Goal: Use online tool/utility: Utilize a website feature to perform a specific function

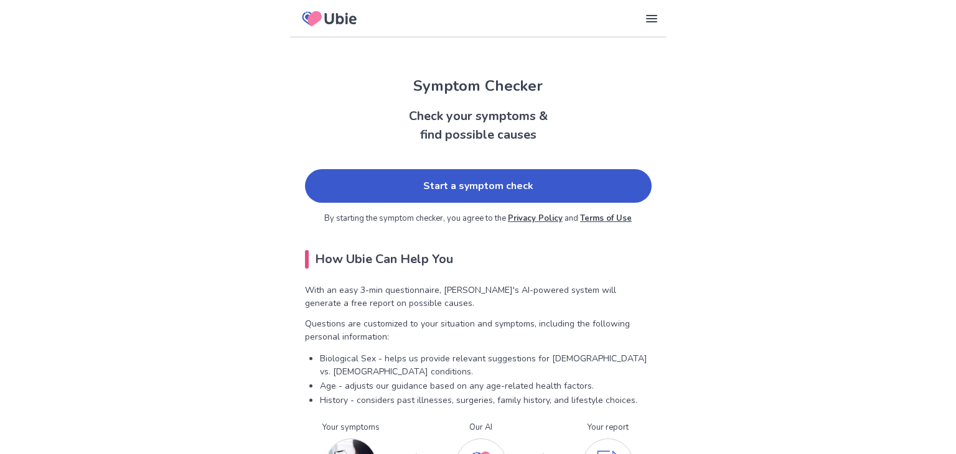
click at [573, 181] on link "Start a symptom check" at bounding box center [478, 186] width 347 height 34
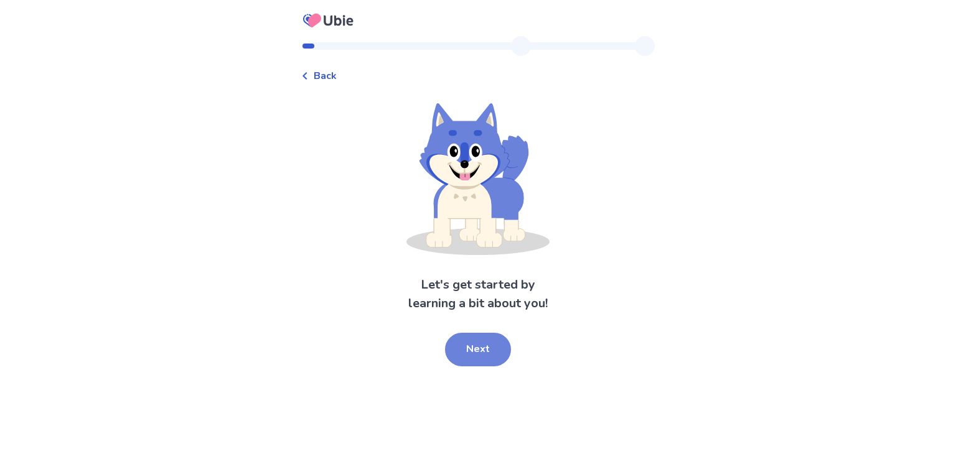
click at [474, 342] on button "Next" at bounding box center [478, 350] width 66 height 34
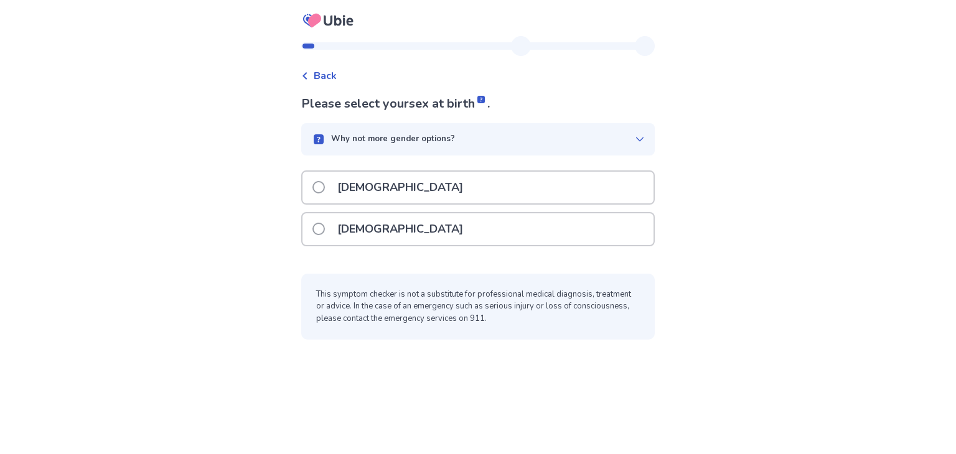
click at [515, 143] on div "Why not more gender options?" at bounding box center [473, 139] width 324 height 12
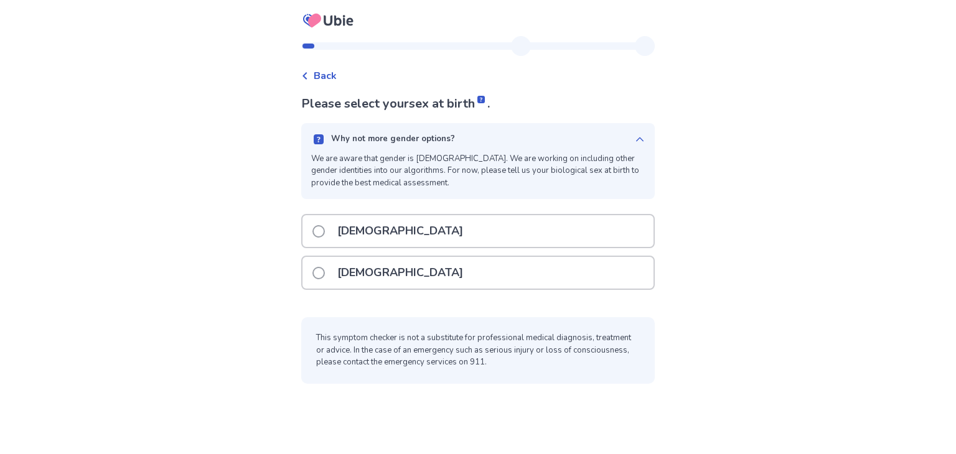
click at [432, 275] on div "[DEMOGRAPHIC_DATA]" at bounding box center [478, 273] width 351 height 32
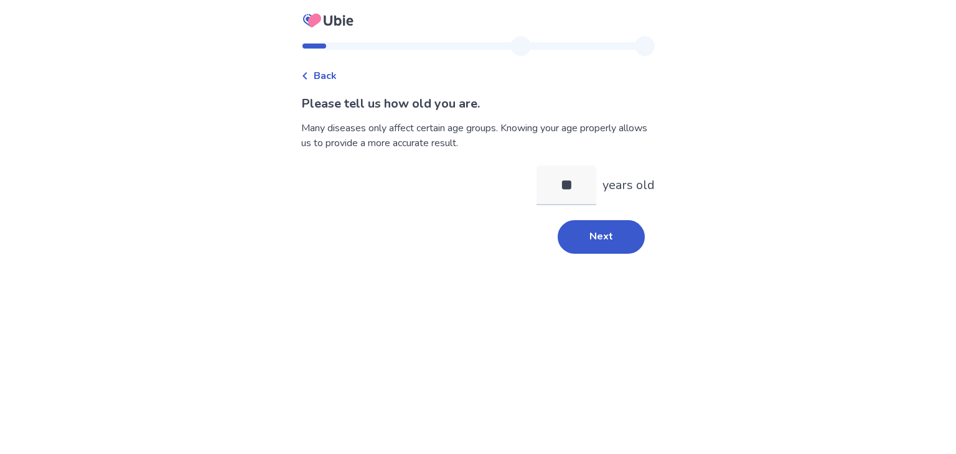
type input "*"
type input "**"
click at [576, 240] on button "Next" at bounding box center [601, 237] width 87 height 34
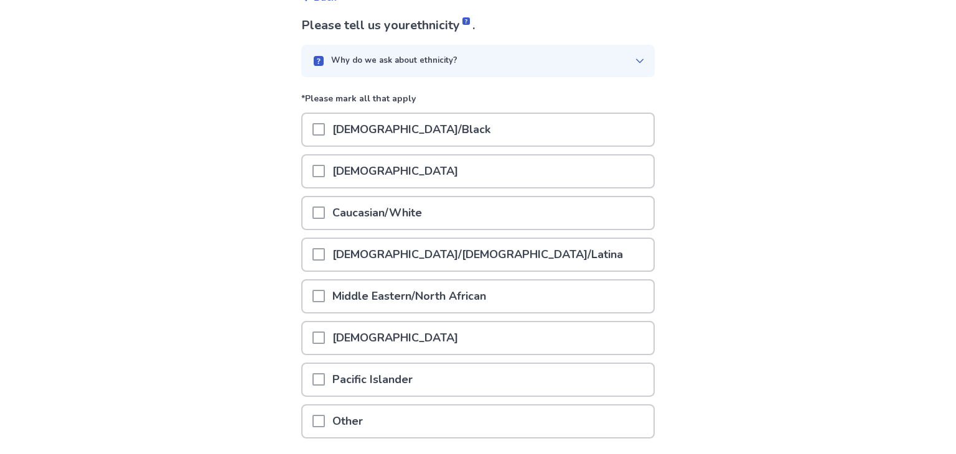
scroll to position [87, 0]
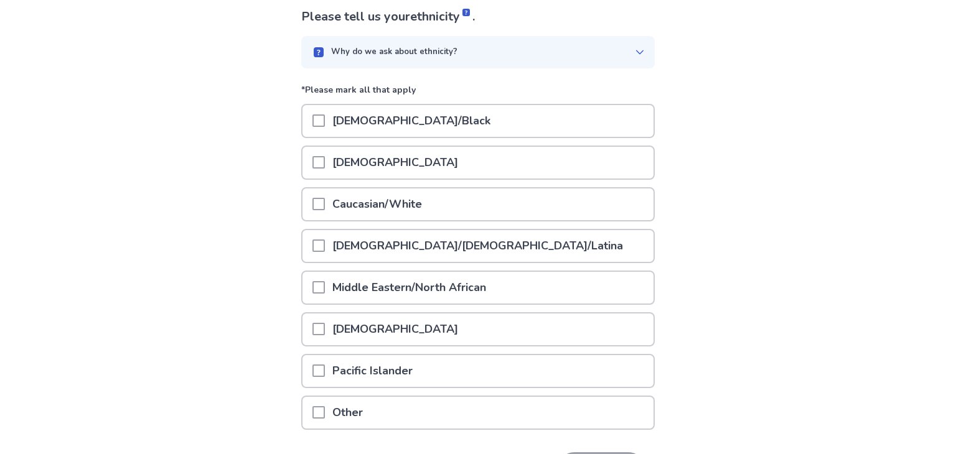
click at [444, 201] on div "Caucasian/White" at bounding box center [478, 205] width 351 height 32
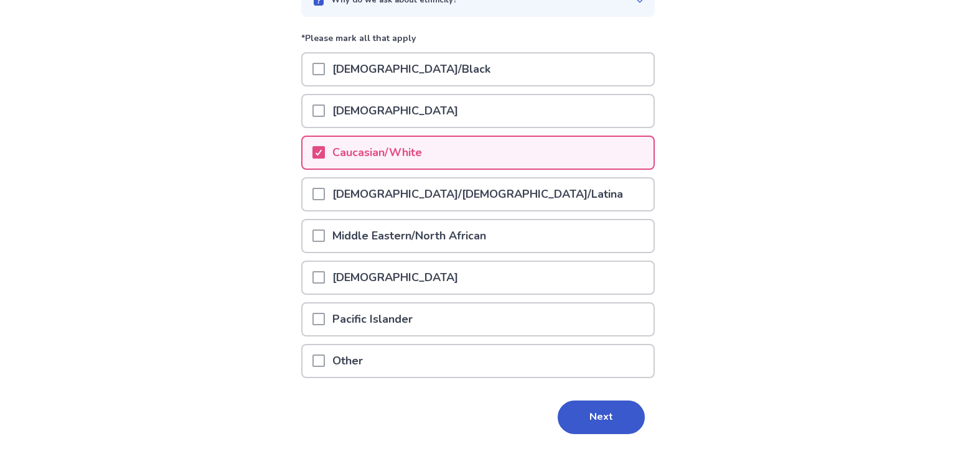
scroll to position [169, 0]
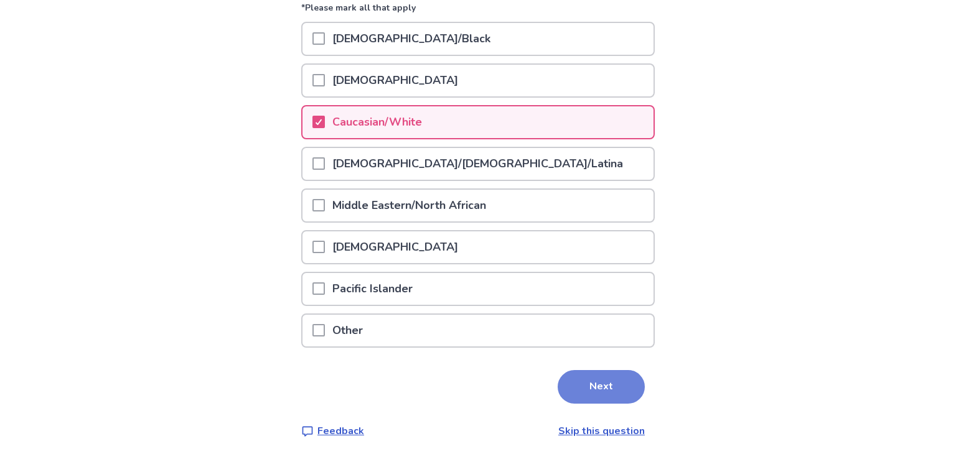
click at [575, 390] on button "Next" at bounding box center [601, 387] width 87 height 34
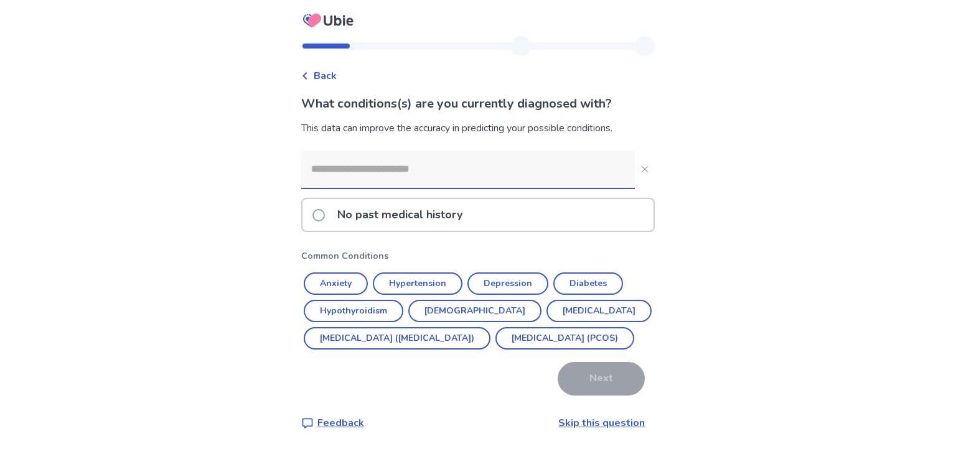
scroll to position [23, 0]
click at [536, 151] on input at bounding box center [468, 169] width 334 height 37
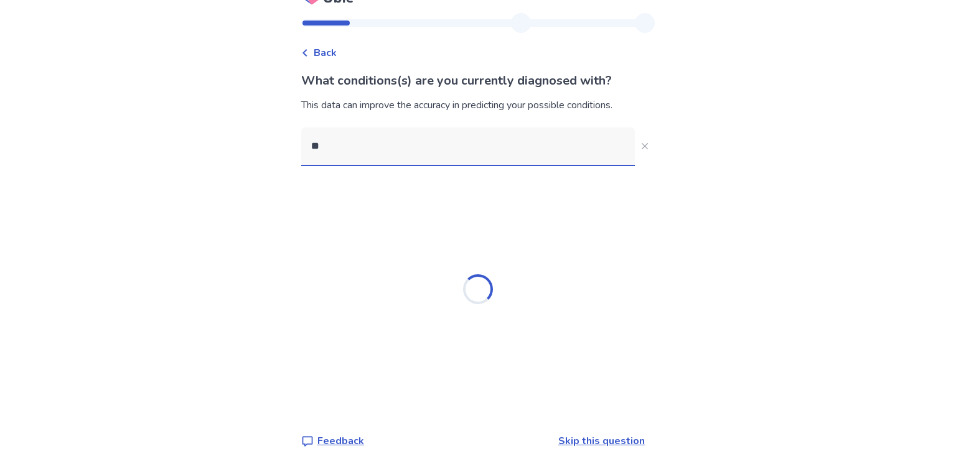
type input "*"
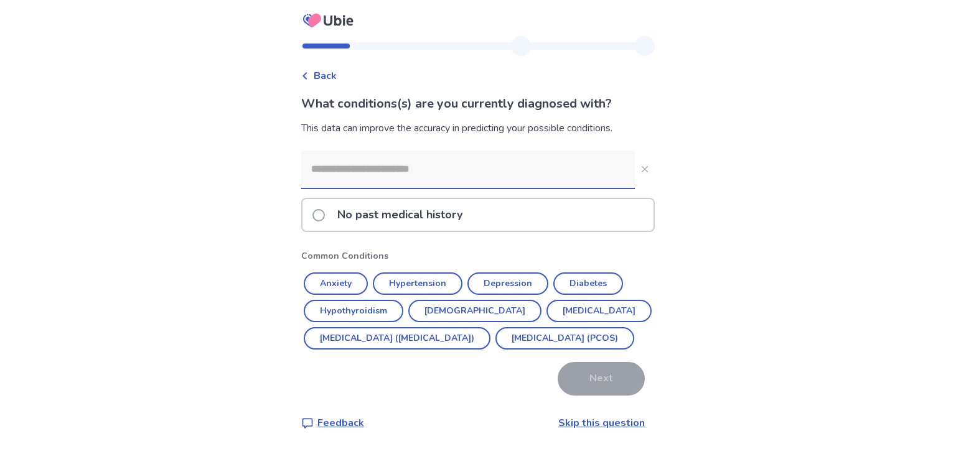
click at [458, 199] on p "No past medical history" at bounding box center [400, 215] width 140 height 32
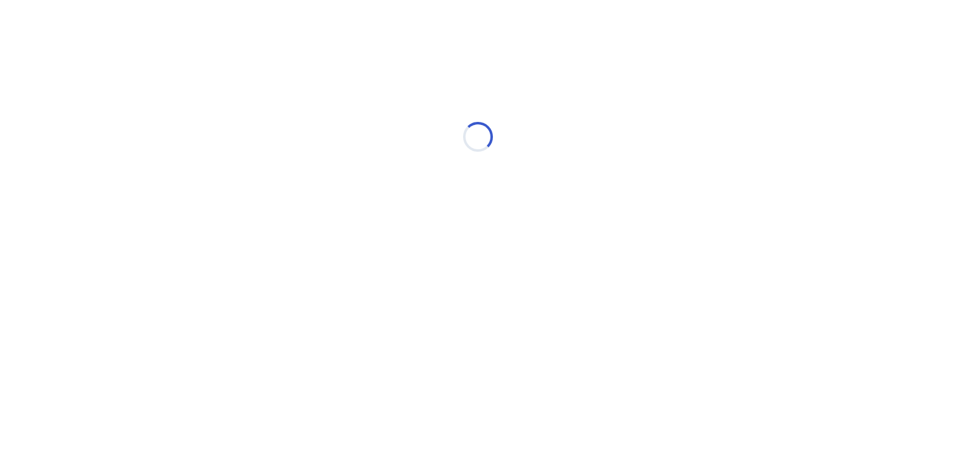
scroll to position [0, 0]
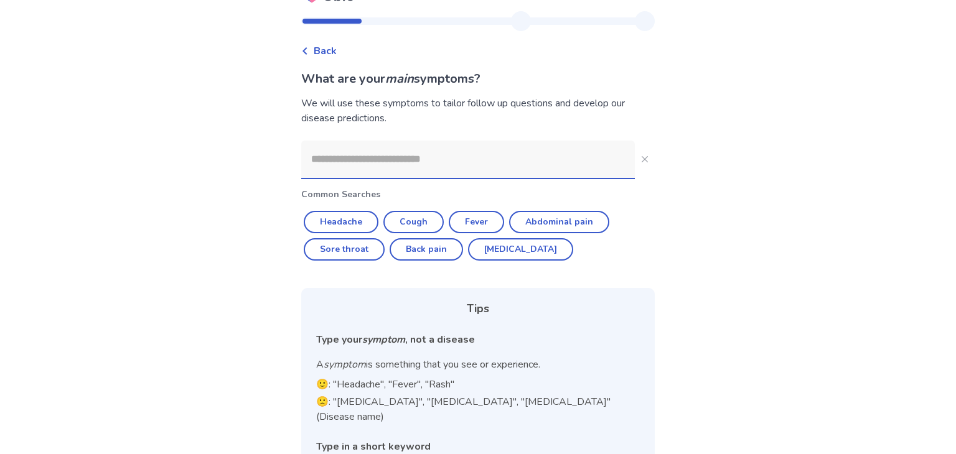
scroll to position [29, 0]
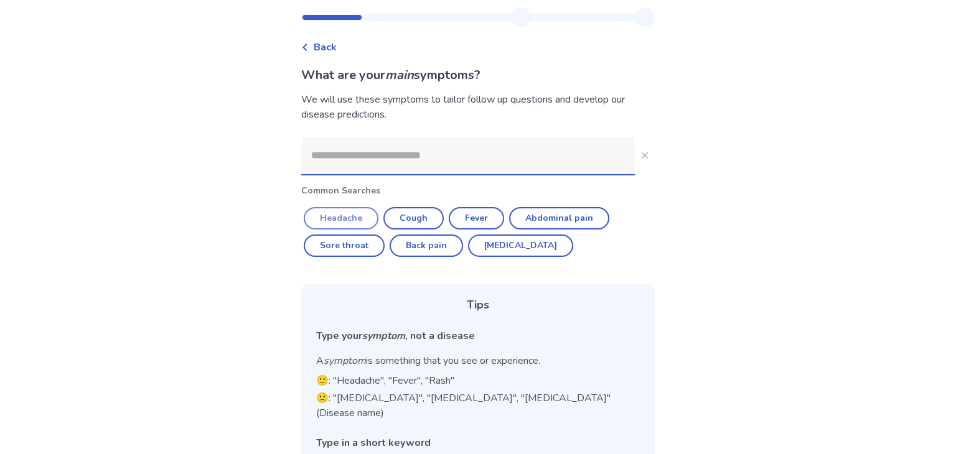
click at [359, 213] on button "Headache" at bounding box center [341, 218] width 75 height 22
type input "********"
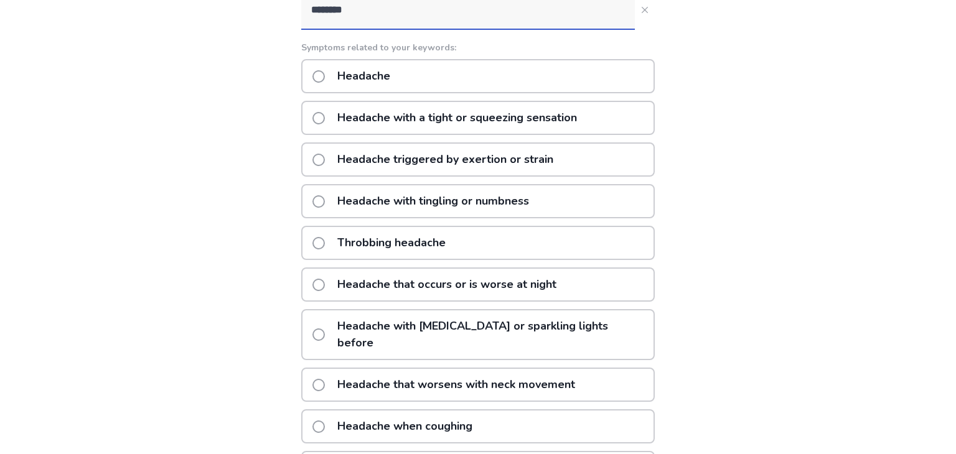
scroll to position [176, 0]
